Goal: Information Seeking & Learning: Check status

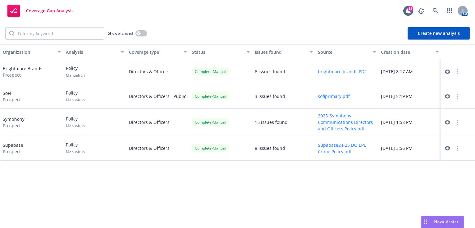
click at [456, 99] on button "button" at bounding box center [457, 96] width 7 height 7
click at [446, 96] on icon at bounding box center [448, 96] width 6 height 4
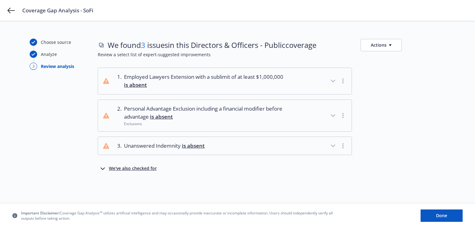
click at [337, 144] on icon "button" at bounding box center [332, 145] width 7 height 7
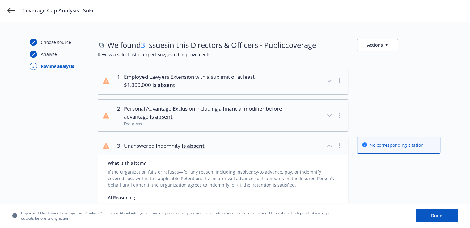
click at [386, 46] on button "Actions" at bounding box center [377, 45] width 41 height 12
click at [340, 83] on icon "button" at bounding box center [339, 81] width 1 height 5
click at [328, 81] on icon "button" at bounding box center [329, 80] width 7 height 7
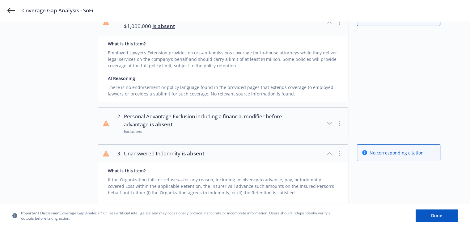
scroll to position [77, 0]
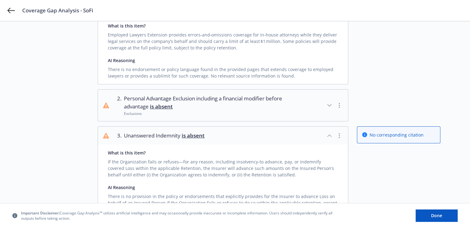
click at [330, 107] on icon "button" at bounding box center [329, 105] width 7 height 7
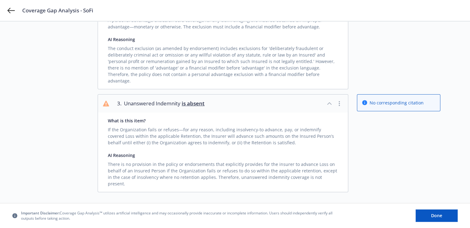
scroll to position [215, 0]
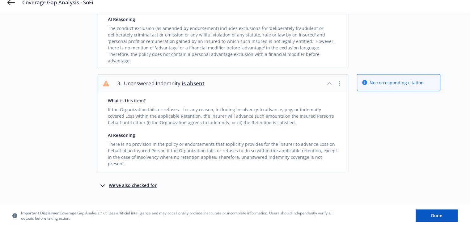
click at [144, 182] on div "We've also checked for" at bounding box center [133, 185] width 48 height 7
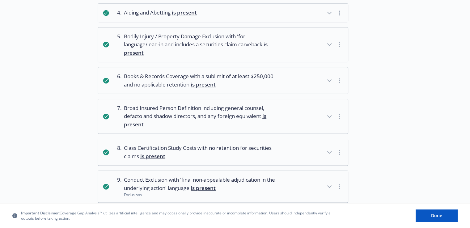
scroll to position [414, 0]
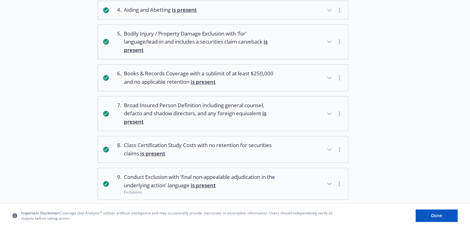
click at [330, 38] on icon "button" at bounding box center [329, 41] width 7 height 7
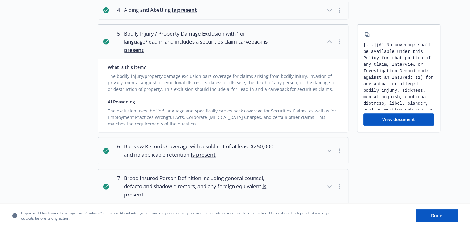
click at [385, 114] on button "View document" at bounding box center [399, 120] width 71 height 12
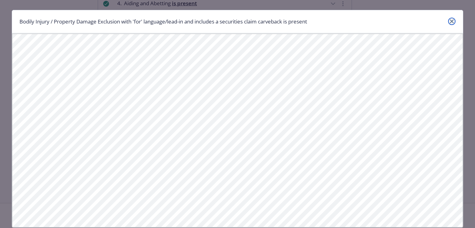
click at [448, 23] on link "close" at bounding box center [451, 21] width 7 height 7
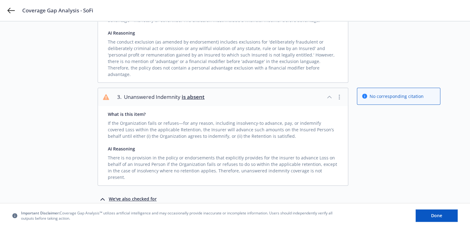
scroll to position [204, 0]
